Goal: Information Seeking & Learning: Find specific page/section

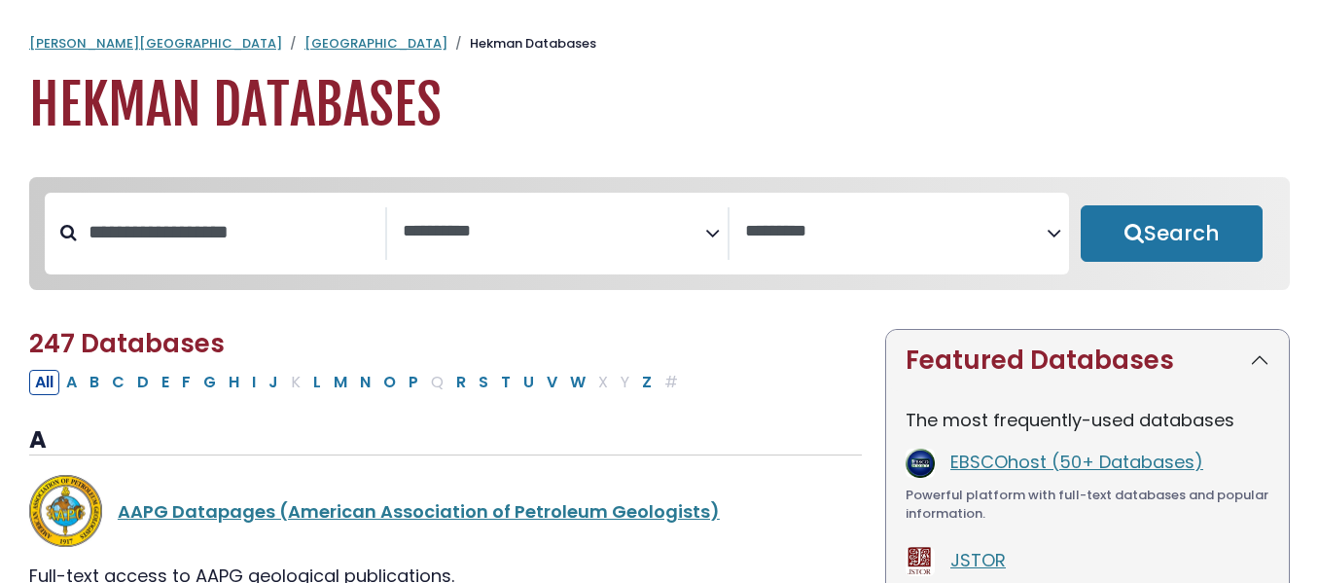
select select "Database Subject Filter"
select select "Database Vendors Filter"
click at [495, 231] on textarea "Search" at bounding box center [554, 232] width 302 height 20
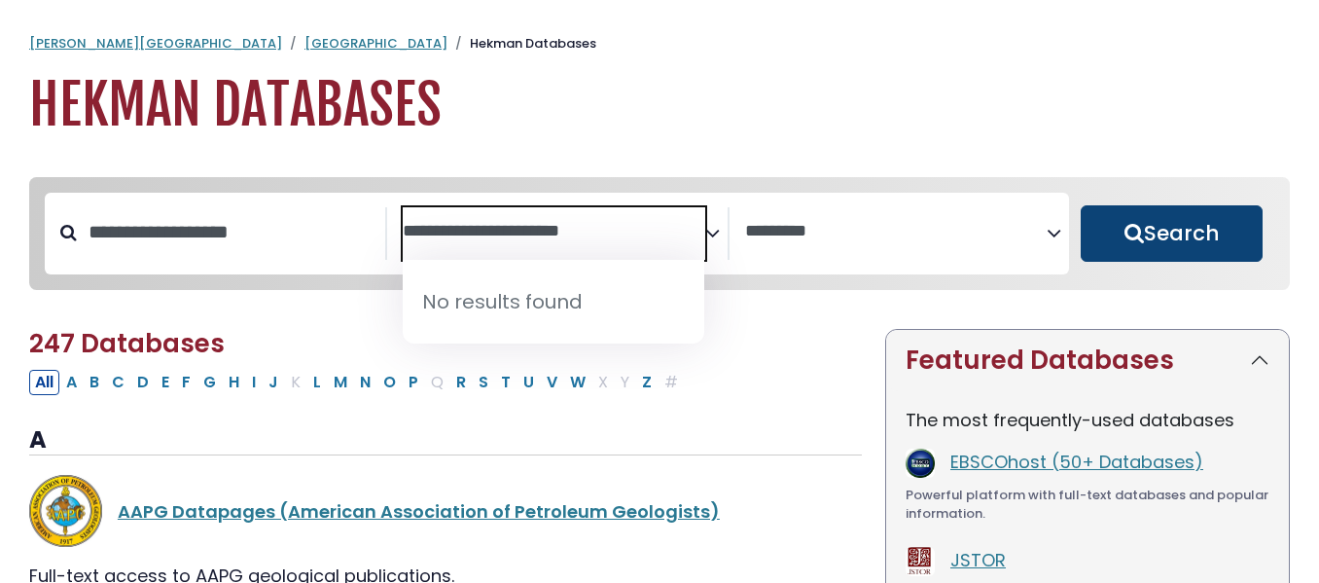
type textarea "**********"
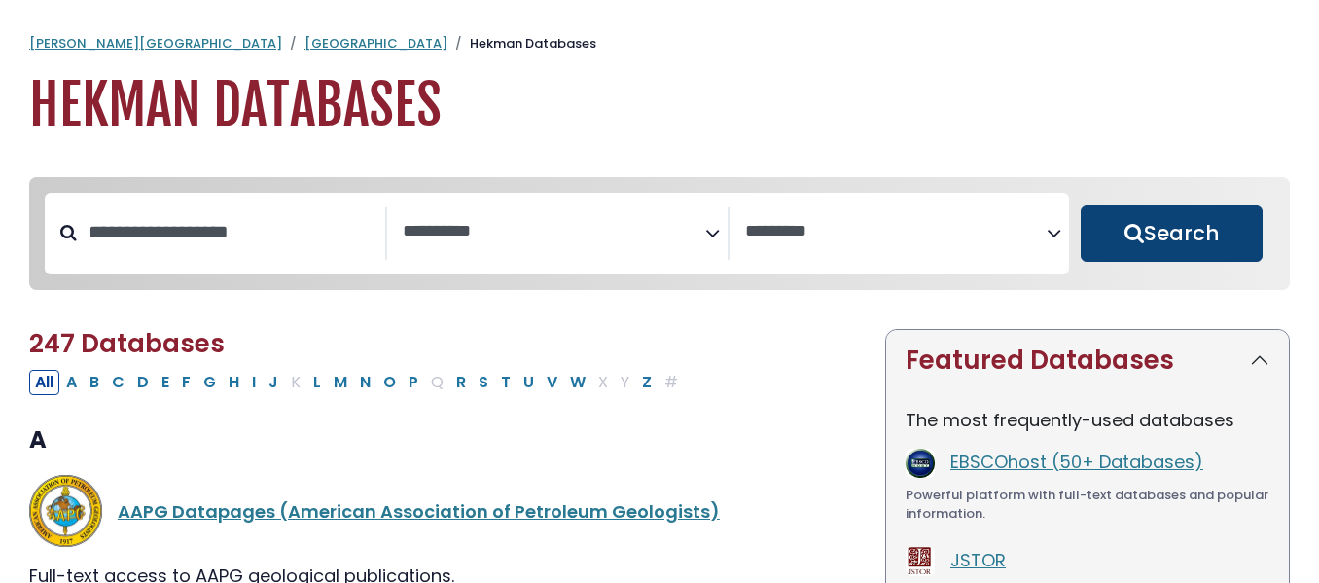
click at [1195, 229] on button "Search" at bounding box center [1172, 233] width 182 height 56
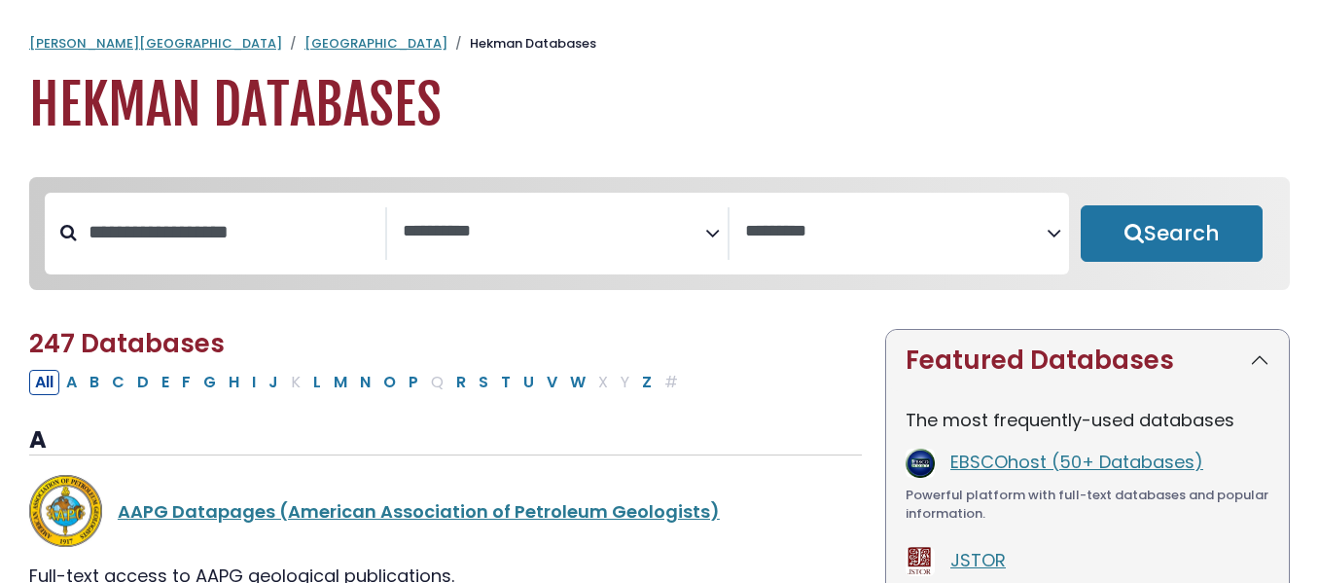
select select "Database Subject Filter"
select select "Database Vendors Filter"
click at [1084, 468] on link "EBSCOhost (50+ Databases)" at bounding box center [1076, 461] width 253 height 24
